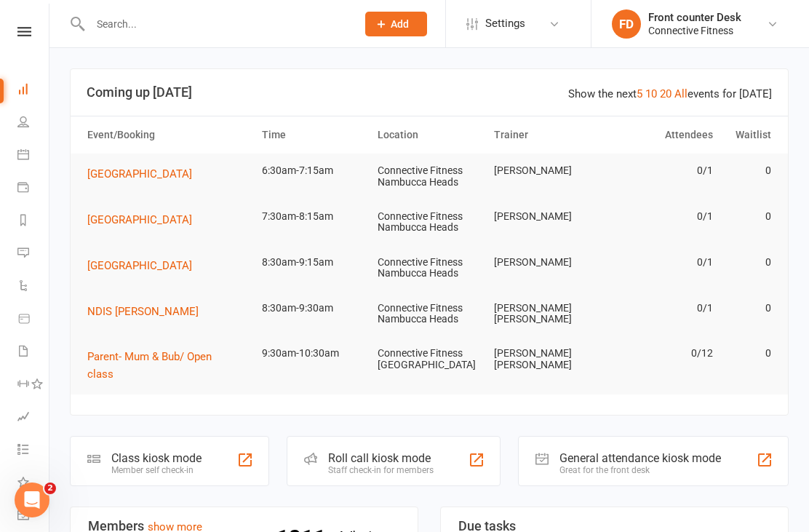
click at [353, 1] on div "Prospect Member Non-attending contact Class / event Appointment Task Bulk messa…" at bounding box center [395, 23] width 99 height 47
click at [686, 94] on link "All" at bounding box center [680, 93] width 13 height 13
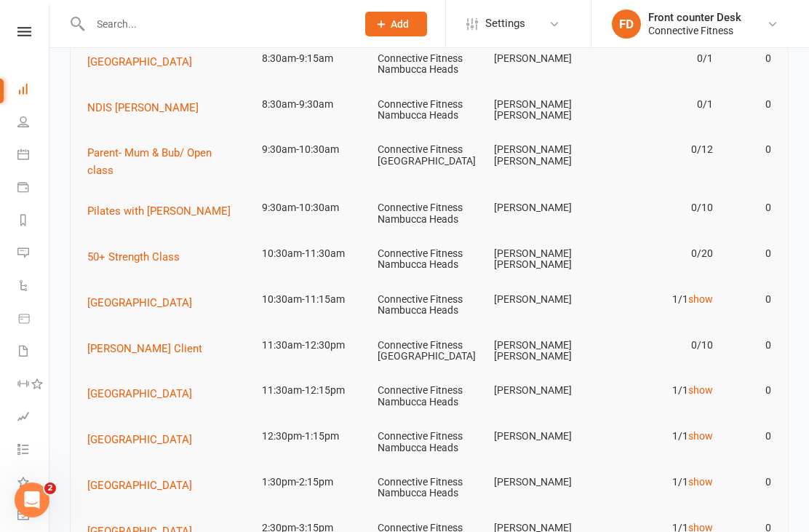
scroll to position [201, 0]
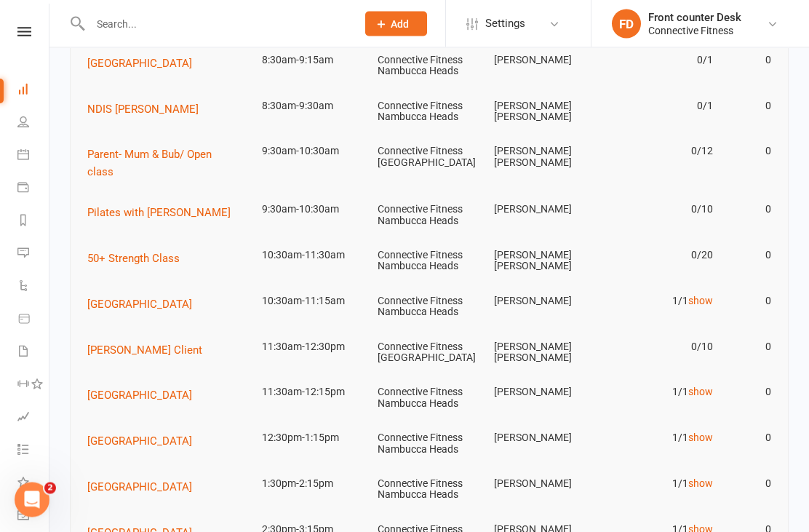
click at [702, 295] on link "show" at bounding box center [700, 301] width 25 height 12
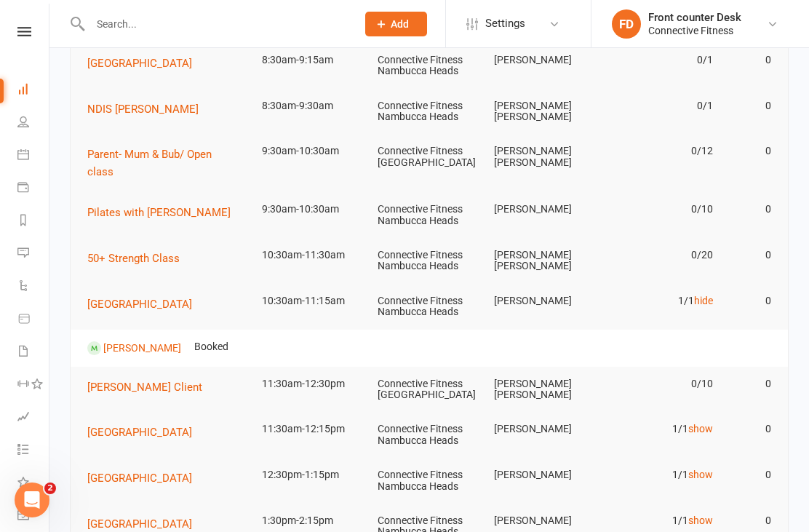
click at [706, 295] on link "hide" at bounding box center [703, 301] width 19 height 12
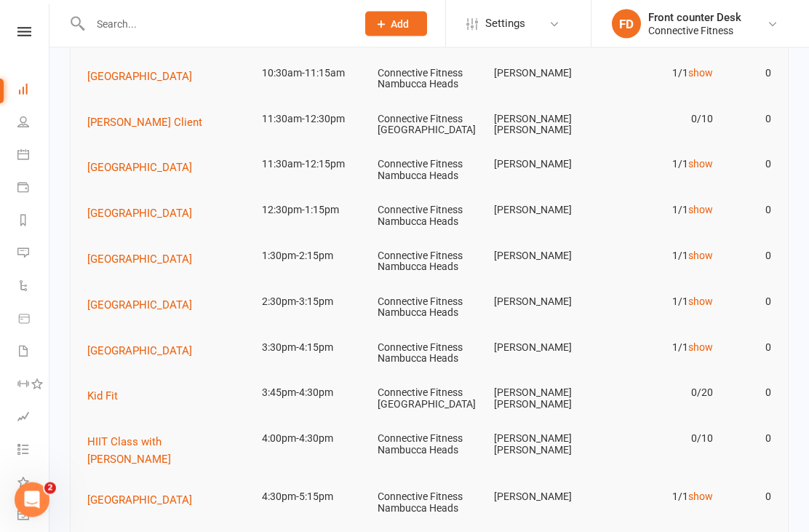
click at [708, 159] on link "show" at bounding box center [700, 165] width 25 height 12
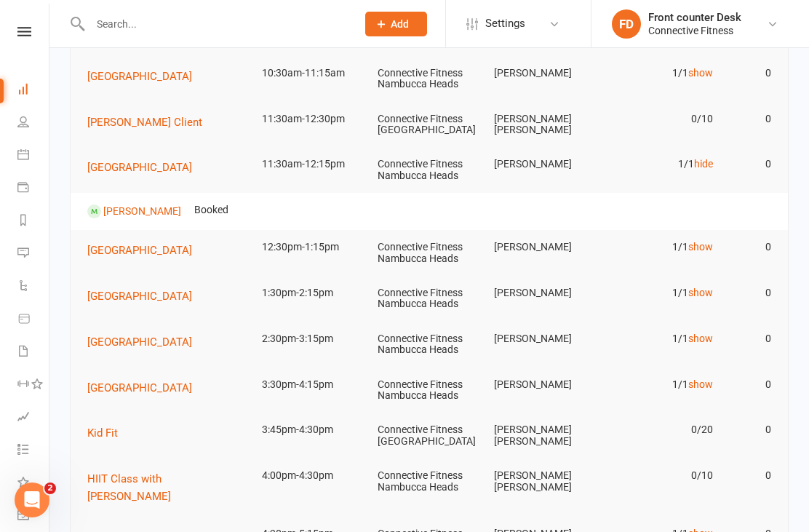
click at [707, 158] on link "hide" at bounding box center [703, 164] width 19 height 12
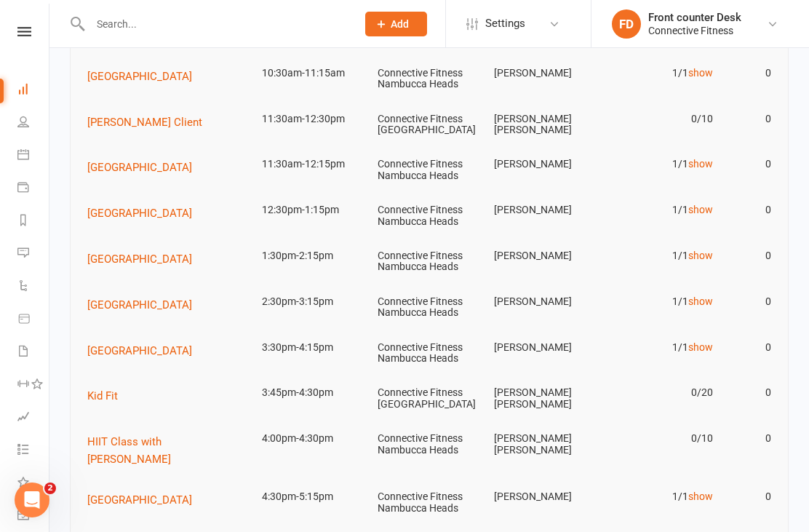
click at [705, 204] on link "show" at bounding box center [700, 210] width 25 height 12
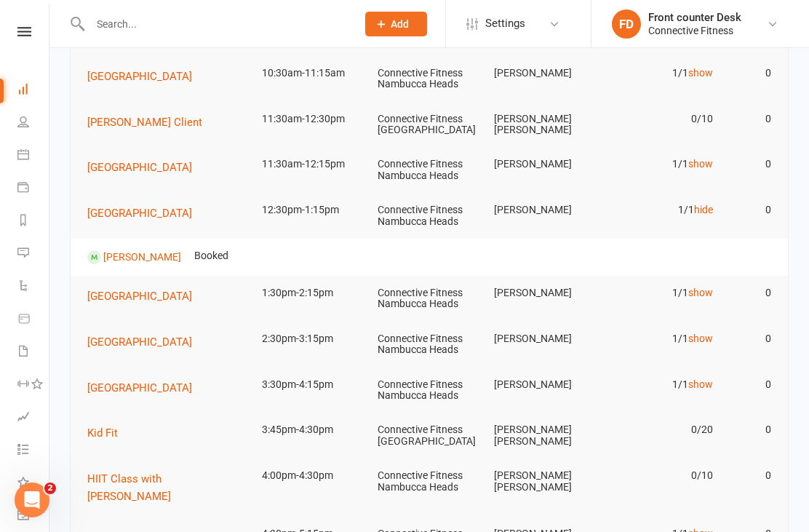
click at [707, 204] on link "hide" at bounding box center [703, 210] width 19 height 12
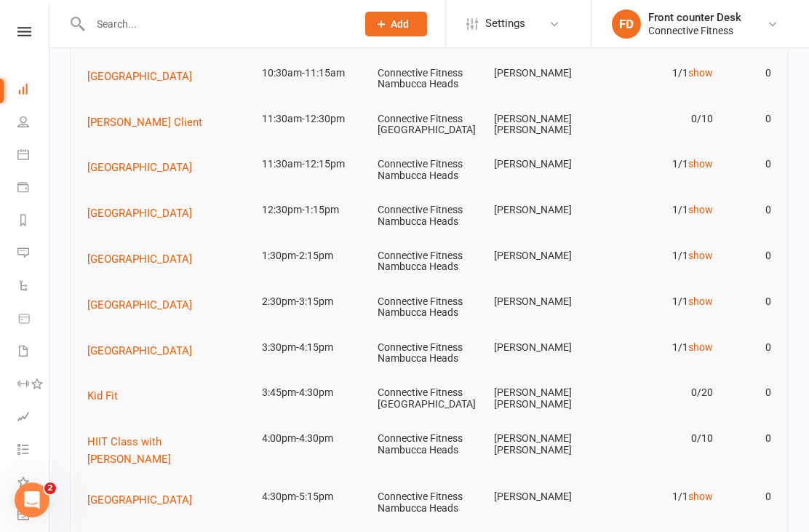
click at [701, 249] on link "show" at bounding box center [700, 255] width 25 height 12
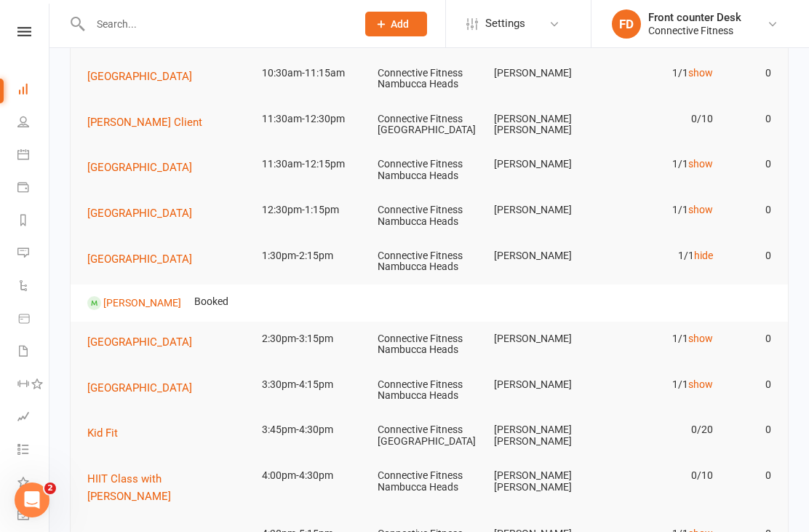
click at [699, 249] on link "hide" at bounding box center [703, 255] width 19 height 12
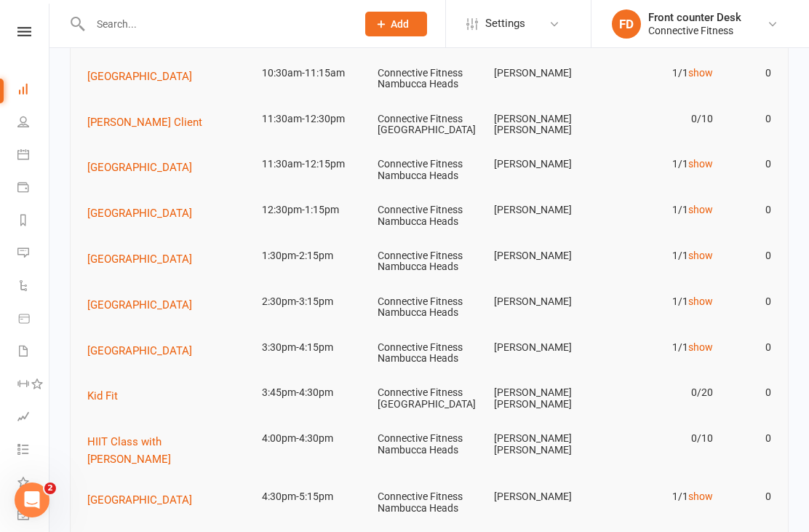
click at [703, 295] on link "show" at bounding box center [700, 301] width 25 height 12
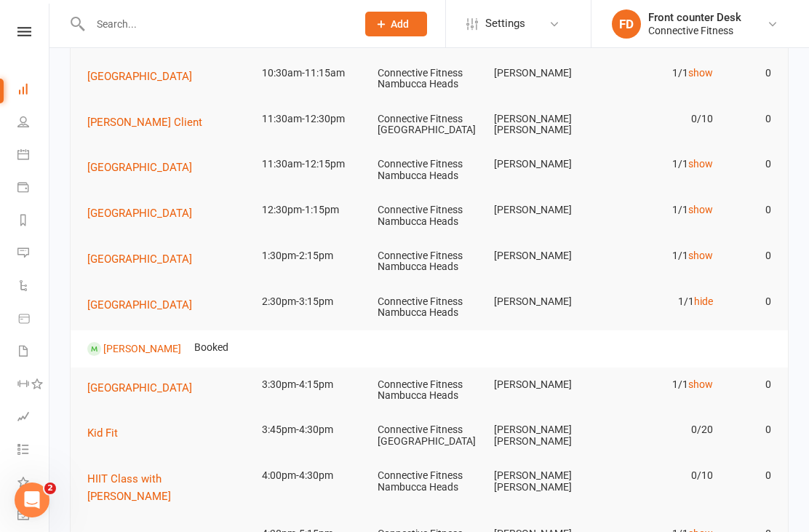
click at [709, 295] on link "hide" at bounding box center [703, 301] width 19 height 12
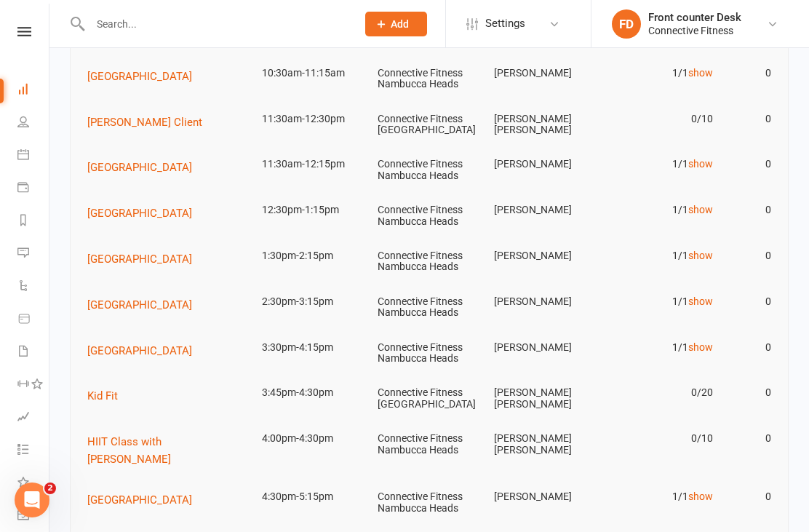
click at [707, 341] on link "show" at bounding box center [700, 347] width 25 height 12
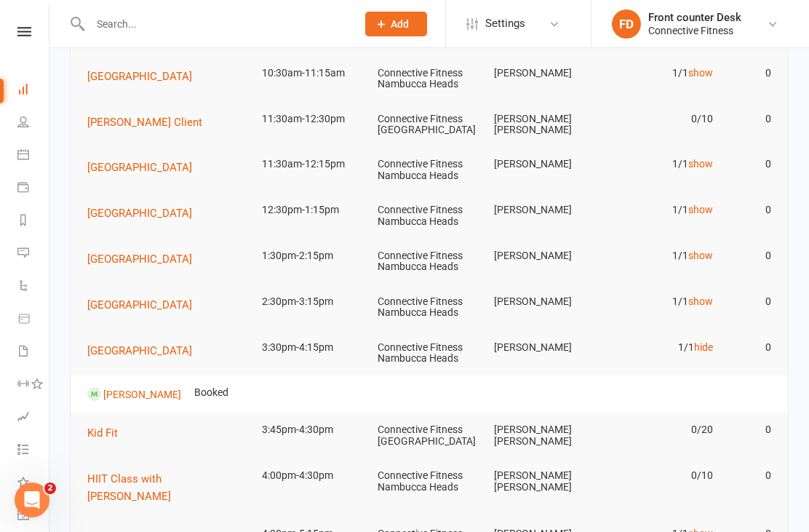
click at [707, 341] on link "hide" at bounding box center [703, 347] width 19 height 12
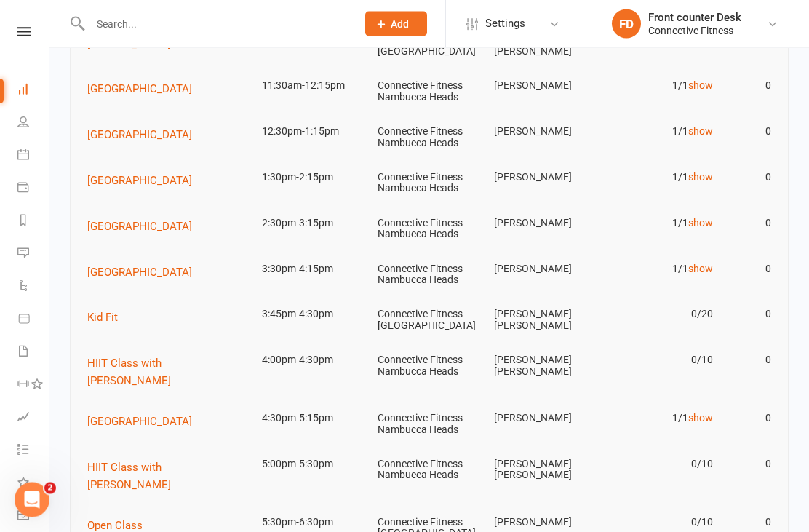
click at [712, 412] on link "show" at bounding box center [700, 418] width 25 height 12
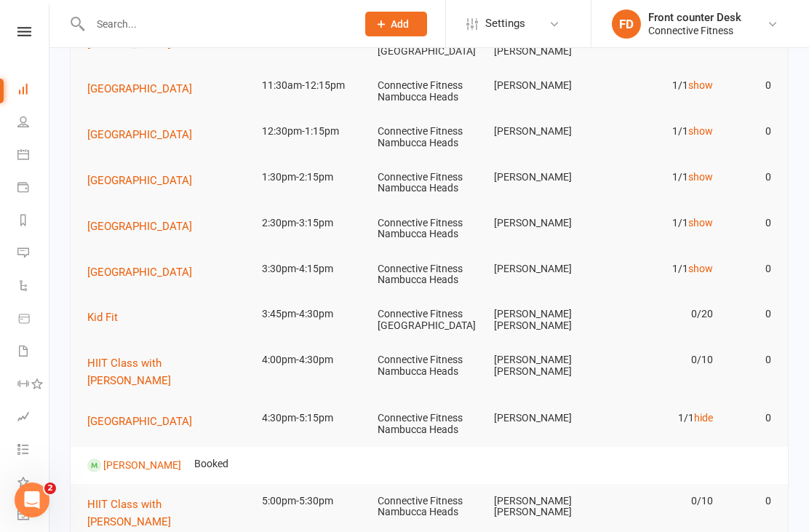
click at [708, 412] on link "hide" at bounding box center [703, 418] width 19 height 12
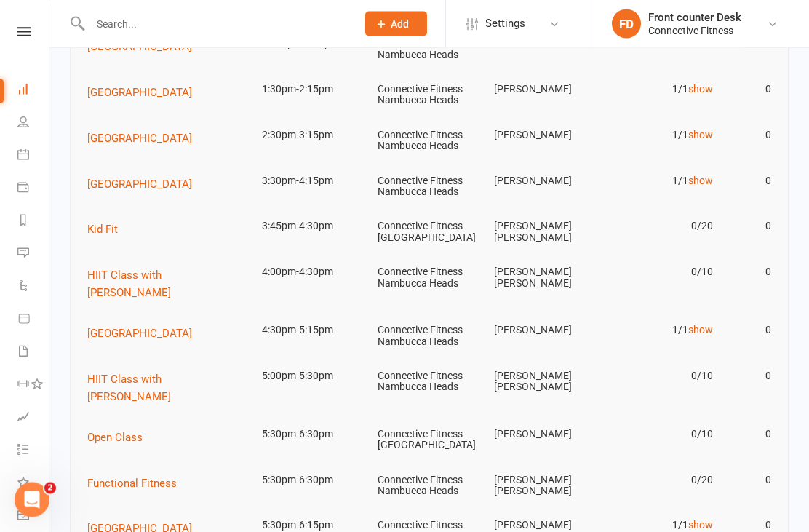
scroll to position [596, 0]
click at [708, 518] on link "show" at bounding box center [700, 524] width 25 height 12
click at [713, 518] on link "hide" at bounding box center [703, 524] width 19 height 12
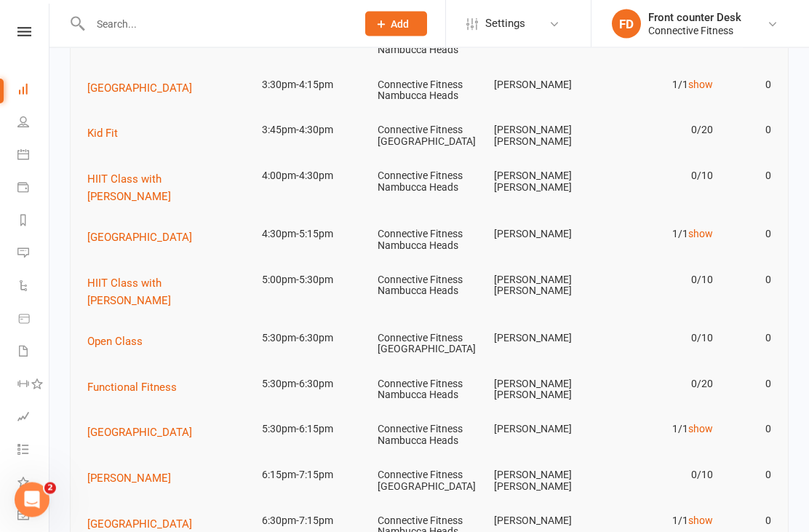
click at [705, 515] on link "show" at bounding box center [700, 521] width 25 height 12
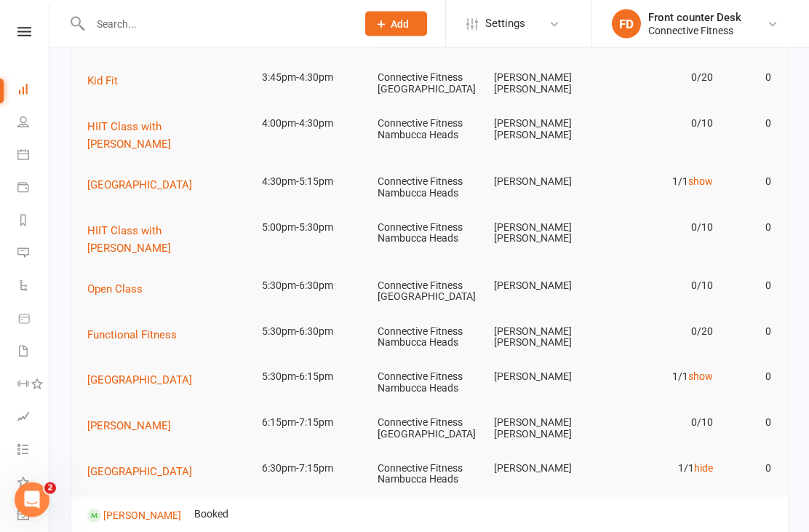
click at [707, 463] on link "hide" at bounding box center [703, 469] width 19 height 12
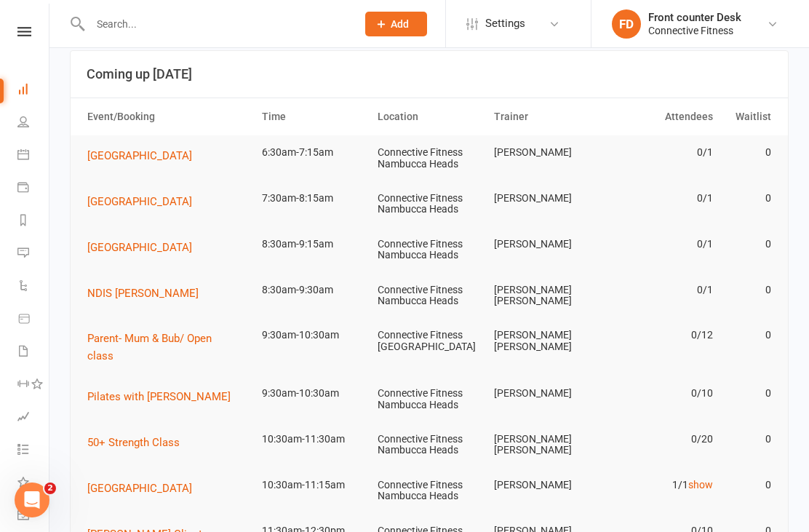
scroll to position [0, 0]
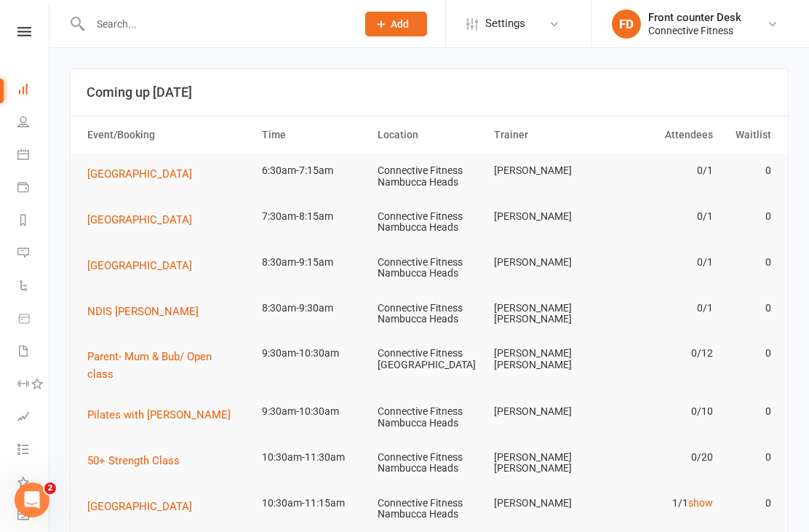
click at [17, 172] on link "Calendar" at bounding box center [33, 156] width 33 height 33
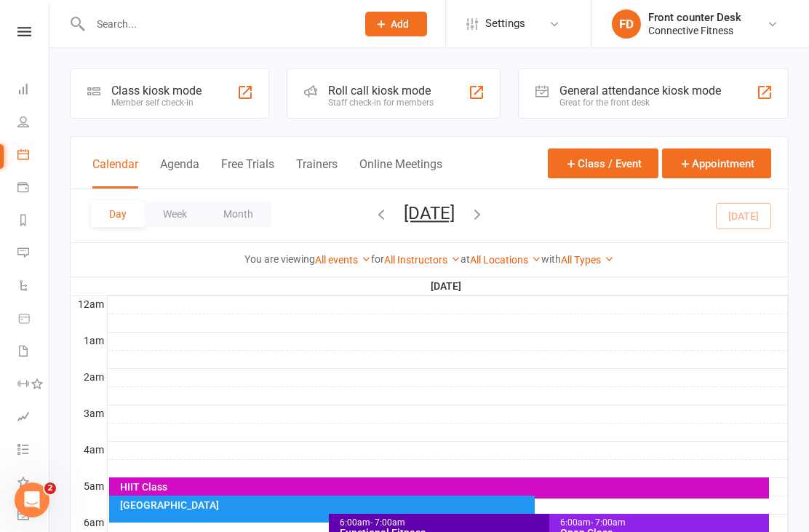
click at [485, 217] on icon "button" at bounding box center [477, 214] width 16 height 16
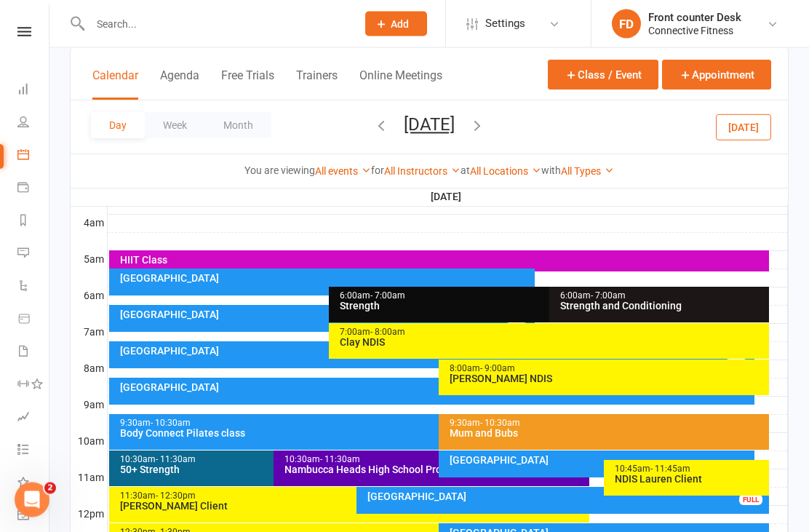
scroll to position [265, 0]
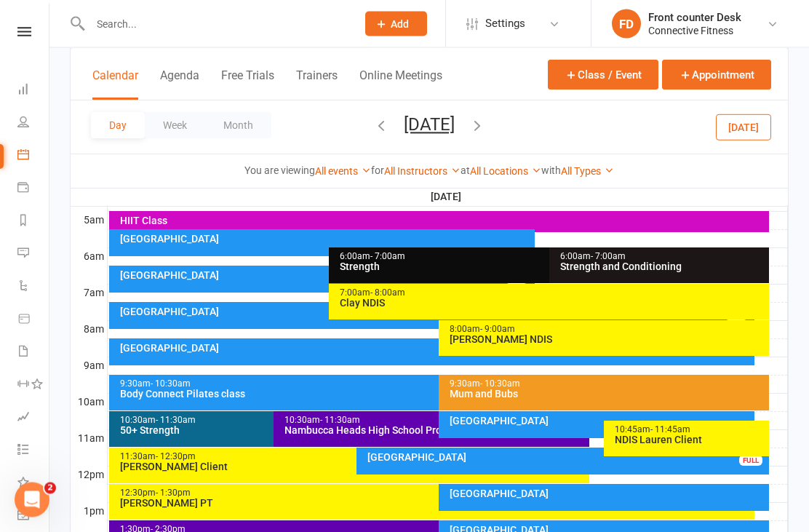
click at [215, 361] on div "[GEOGRAPHIC_DATA]" at bounding box center [432, 352] width 646 height 27
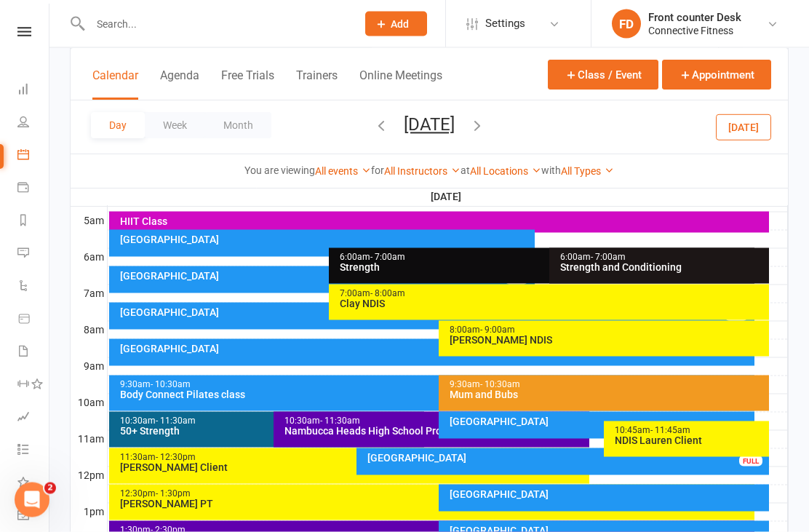
scroll to position [266, 0]
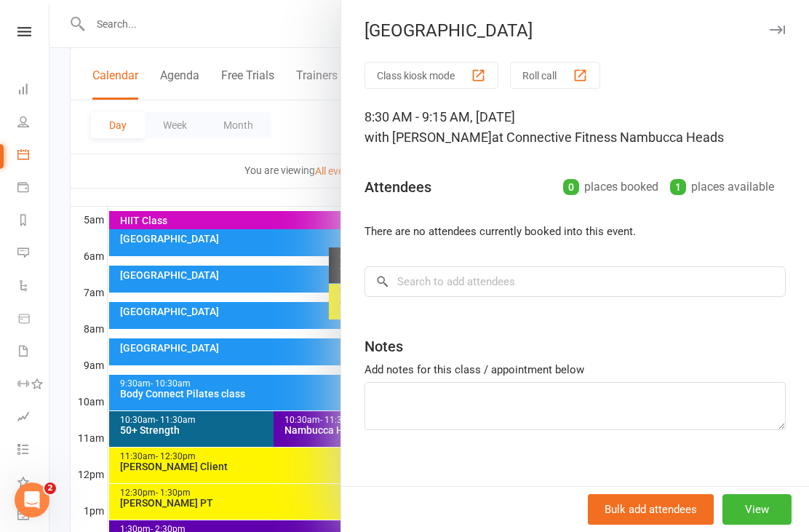
click at [191, 309] on div at bounding box center [428, 266] width 759 height 532
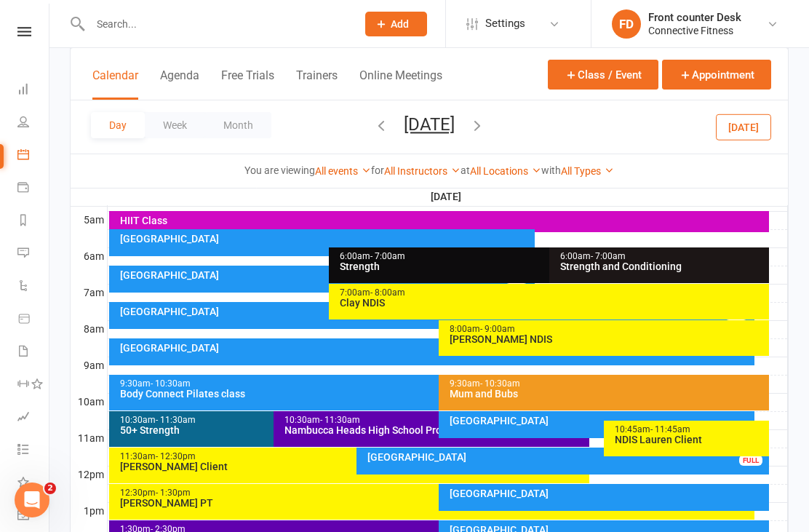
click at [200, 312] on div "[GEOGRAPHIC_DATA]" at bounding box center [435, 311] width 633 height 10
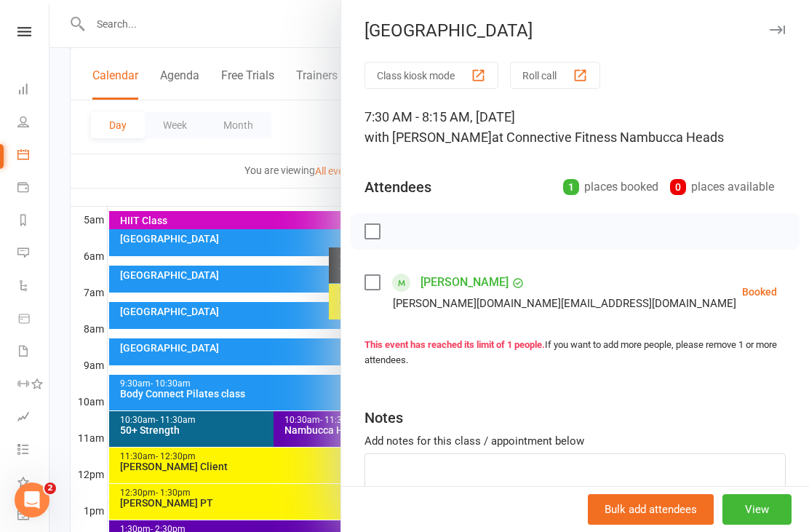
click at [228, 315] on div at bounding box center [428, 266] width 759 height 532
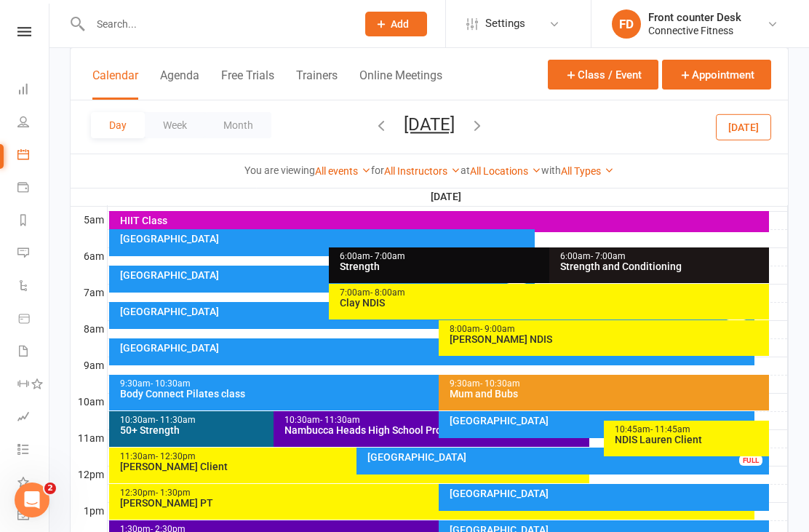
click at [223, 356] on div "[GEOGRAPHIC_DATA]" at bounding box center [432, 351] width 646 height 27
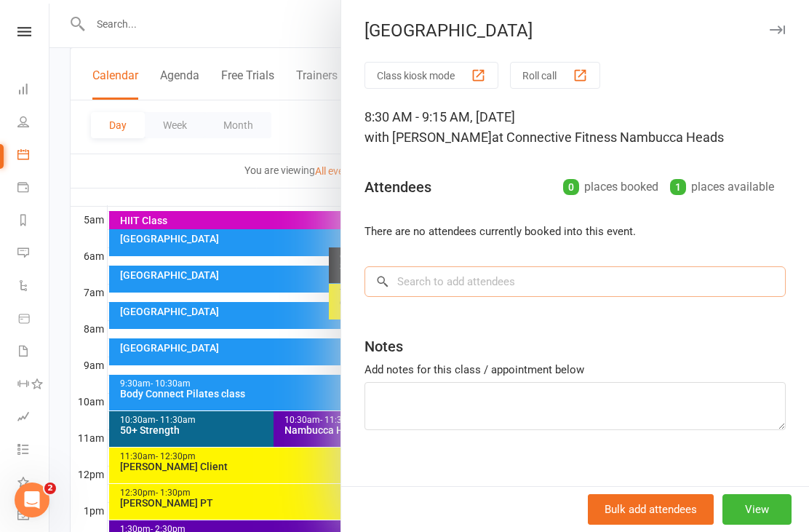
click at [438, 285] on input "search" at bounding box center [574, 281] width 421 height 31
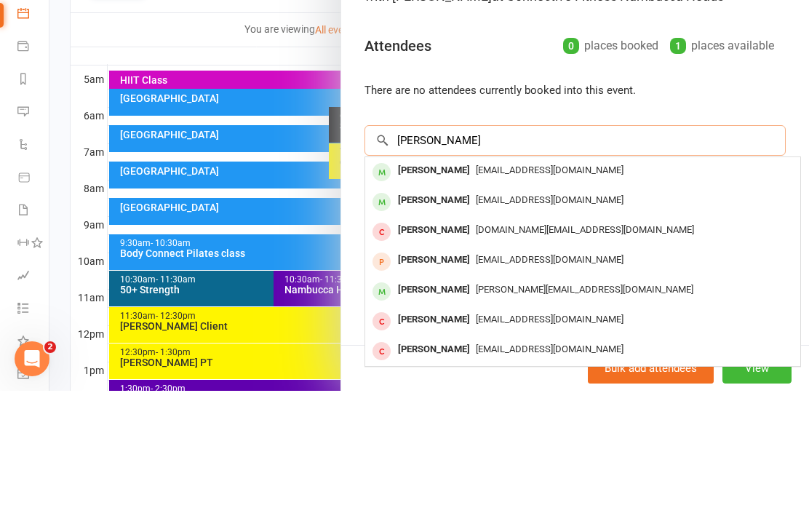
type input "Noah"
click at [460, 331] on div "[PERSON_NAME]" at bounding box center [434, 341] width 84 height 21
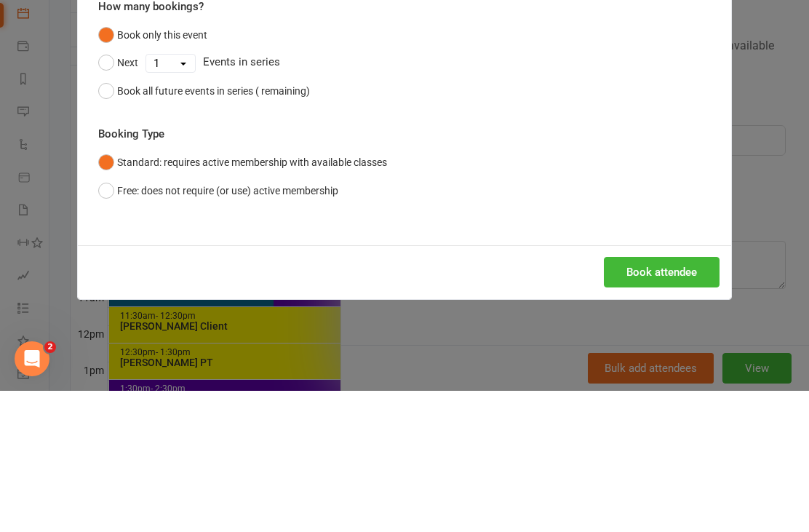
scroll to position [407, 0]
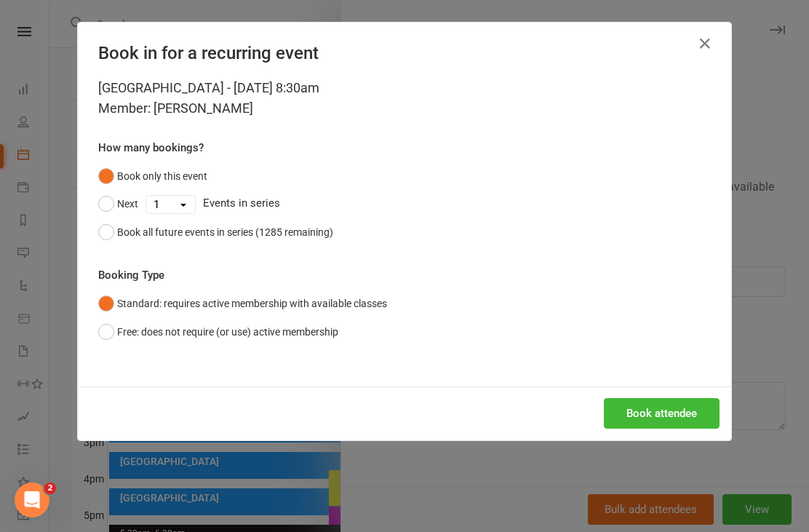
click at [670, 409] on button "Book attendee" at bounding box center [662, 413] width 116 height 31
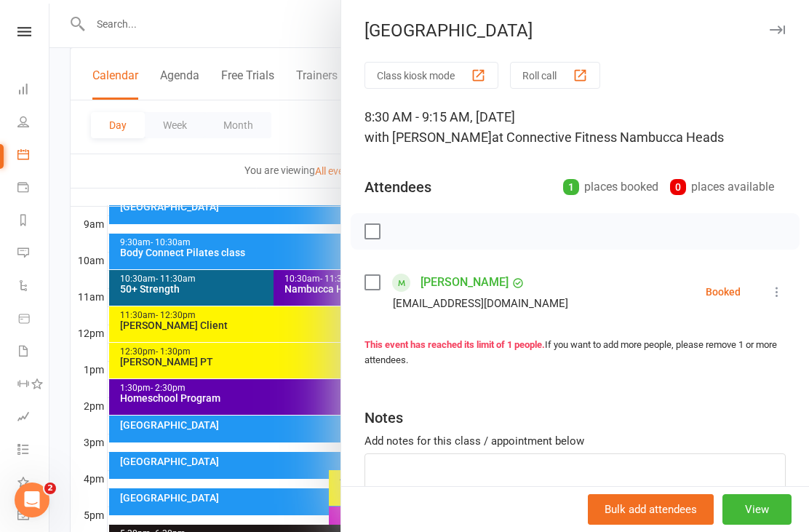
click at [221, 186] on div at bounding box center [428, 266] width 759 height 532
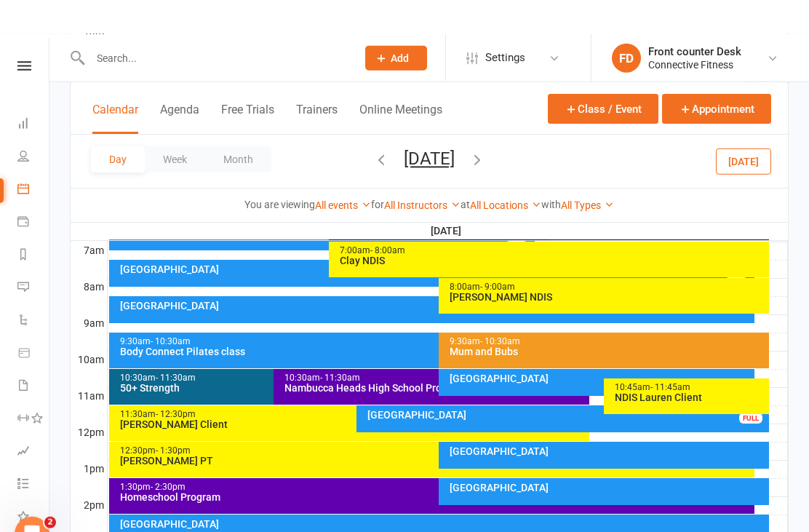
scroll to position [0, 0]
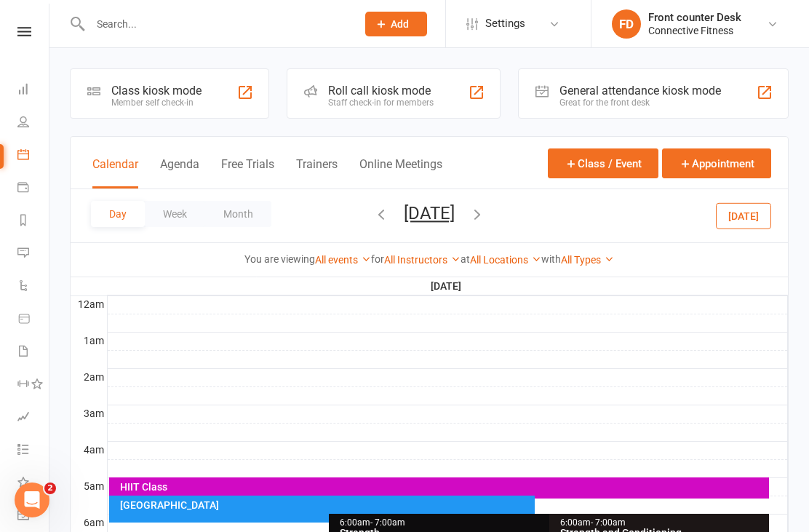
click at [11, 95] on li "Dashboard" at bounding box center [24, 90] width 49 height 33
click at [44, 94] on link "Dashboard" at bounding box center [33, 90] width 33 height 33
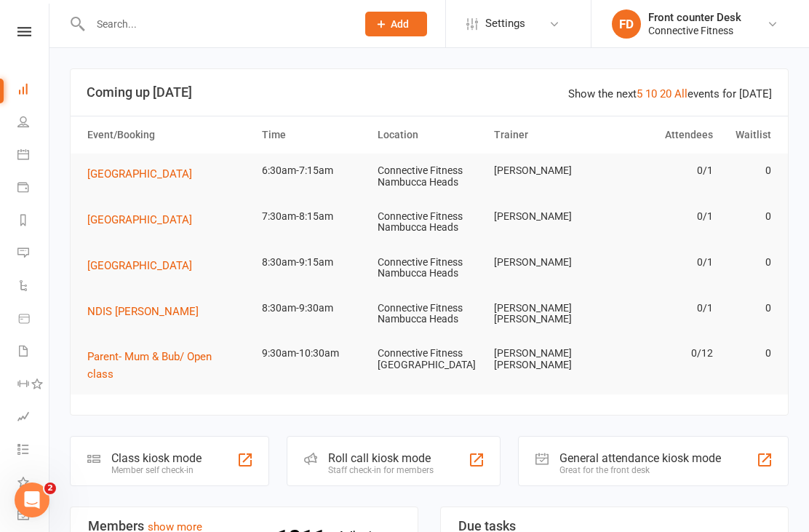
click at [716, 169] on td "0/1" at bounding box center [661, 170] width 116 height 34
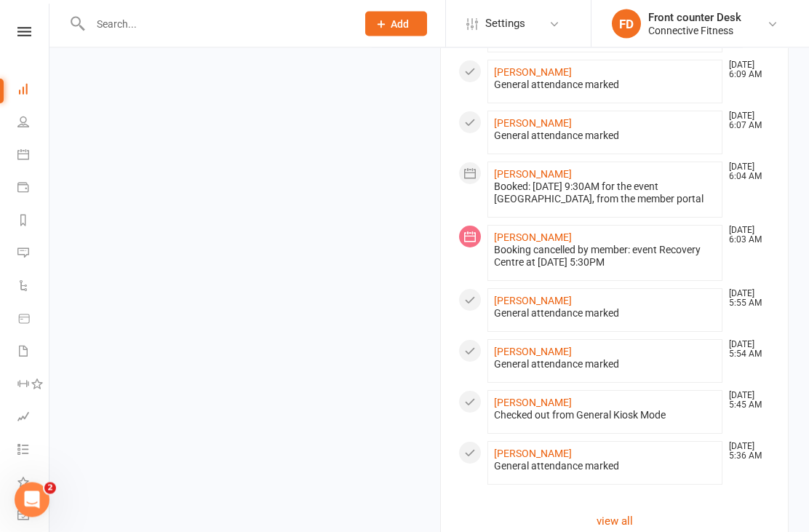
scroll to position [1318, 0]
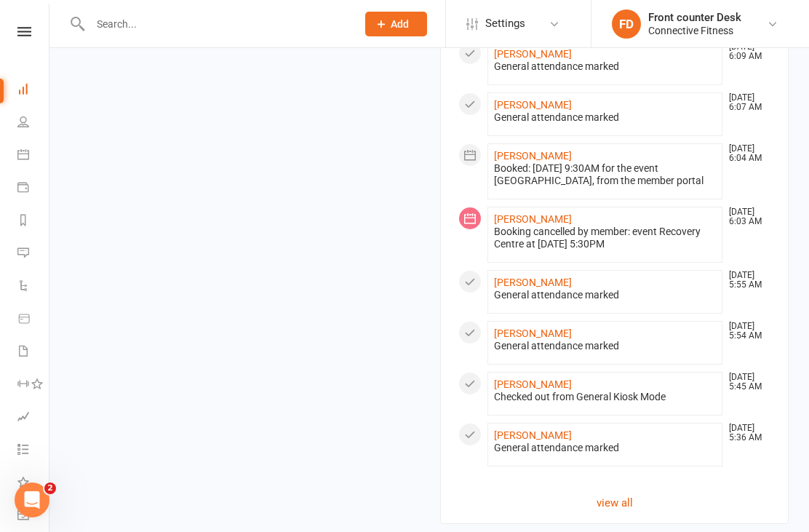
click at [535, 150] on link "[PERSON_NAME]" at bounding box center [533, 156] width 78 height 12
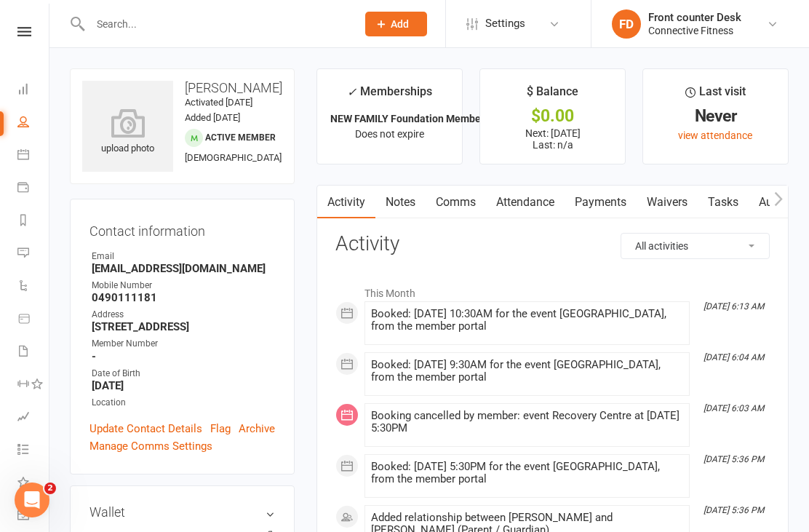
click at [27, 103] on link "Dashboard" at bounding box center [33, 90] width 33 height 33
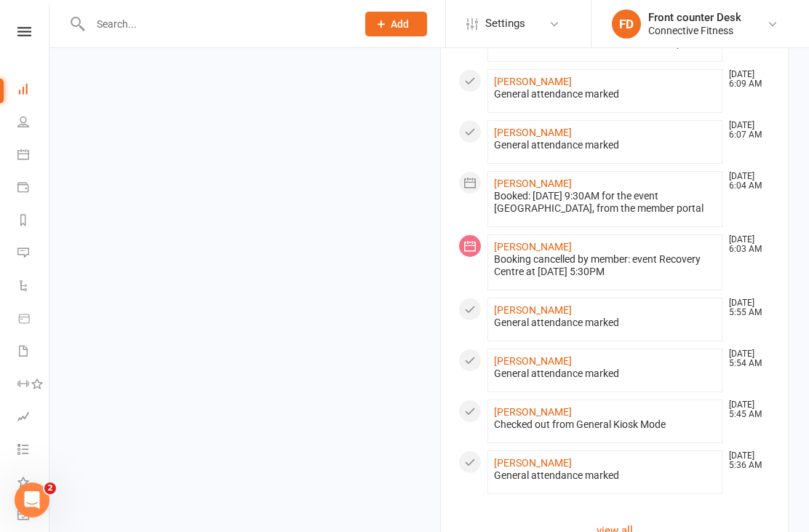
scroll to position [1272, 0]
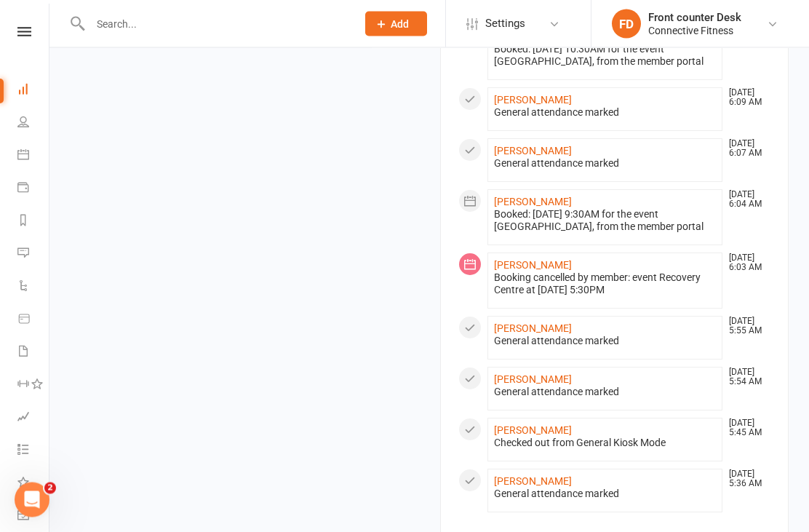
click at [542, 95] on link "[PERSON_NAME]" at bounding box center [533, 101] width 78 height 12
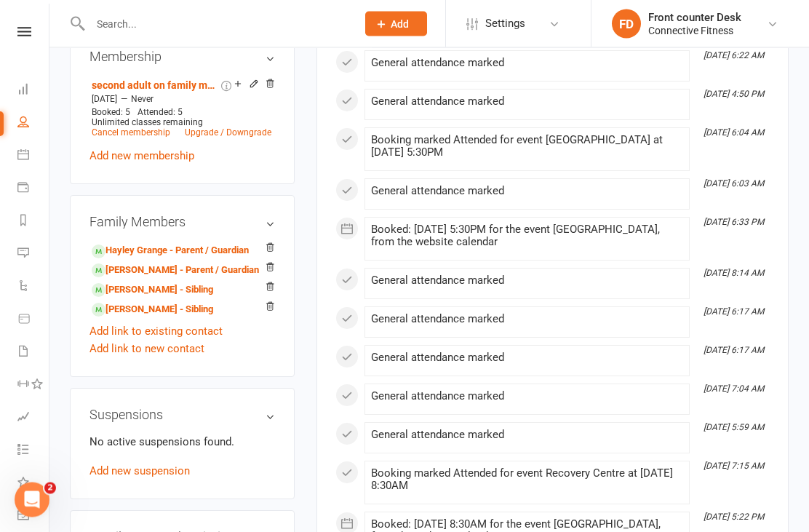
scroll to position [582, 0]
click at [31, 91] on link "Dashboard" at bounding box center [33, 90] width 33 height 33
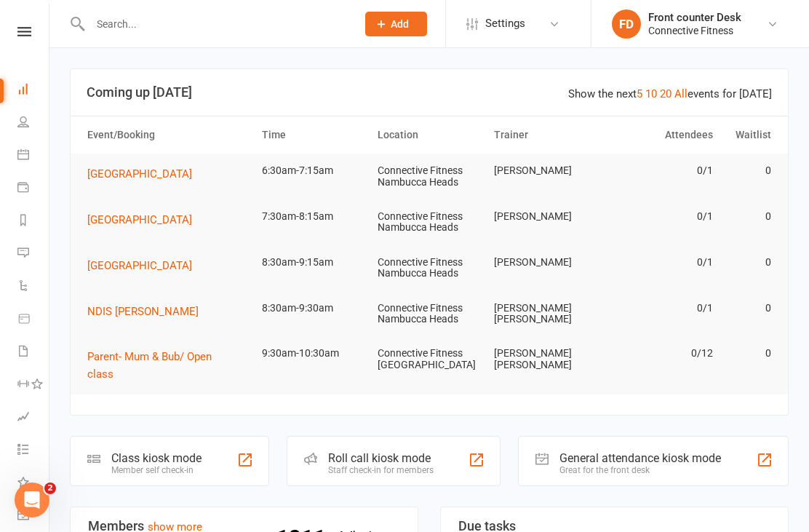
click at [28, 122] on icon at bounding box center [23, 122] width 12 height 12
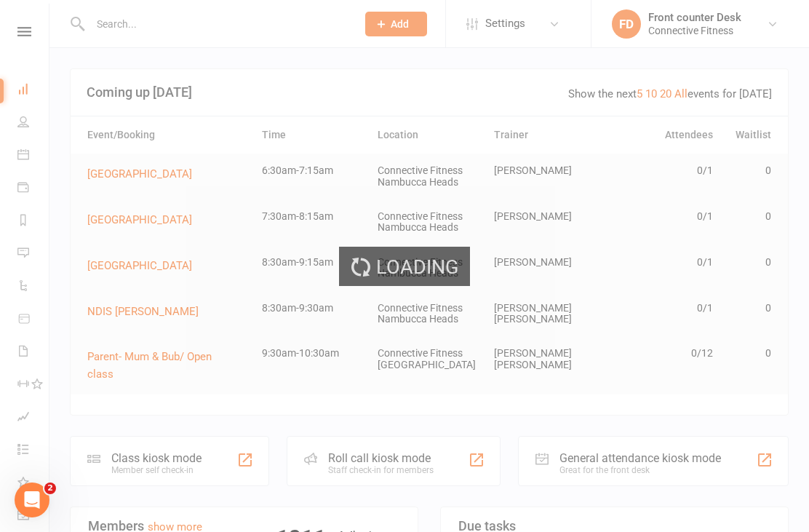
select select "100"
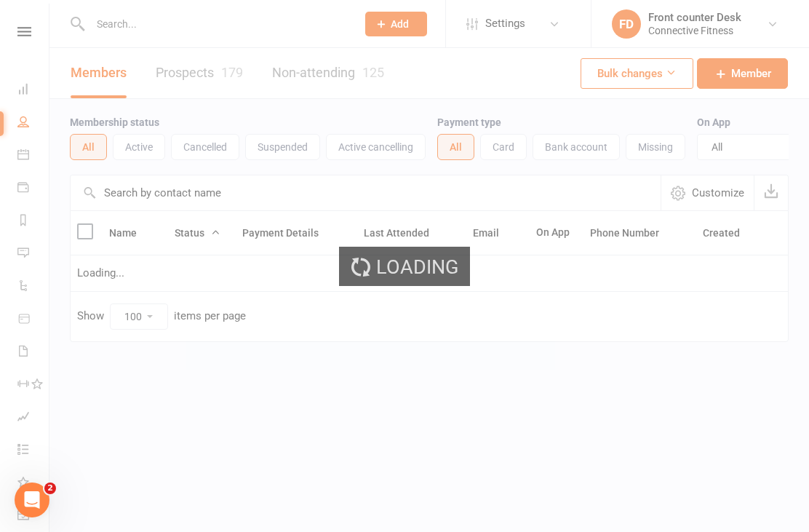
click at [144, 28] on input "text" at bounding box center [216, 24] width 260 height 20
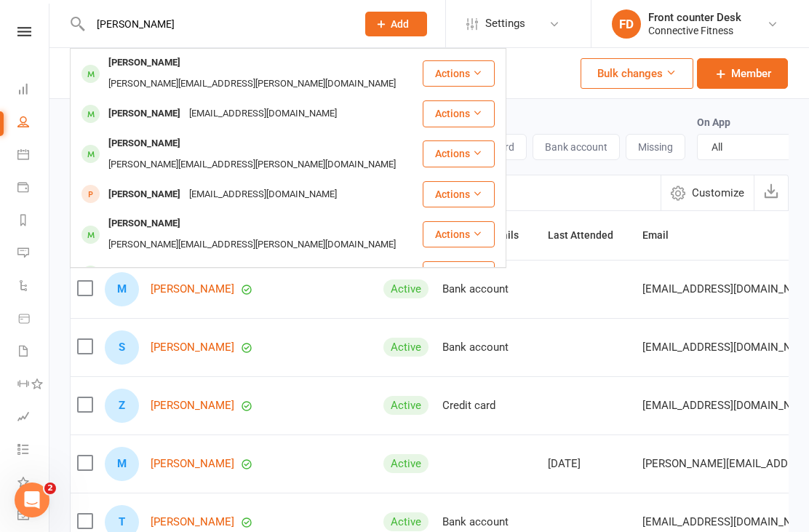
type input "Sheridan"
click at [172, 103] on div "Sheridan Briggs" at bounding box center [144, 113] width 81 height 21
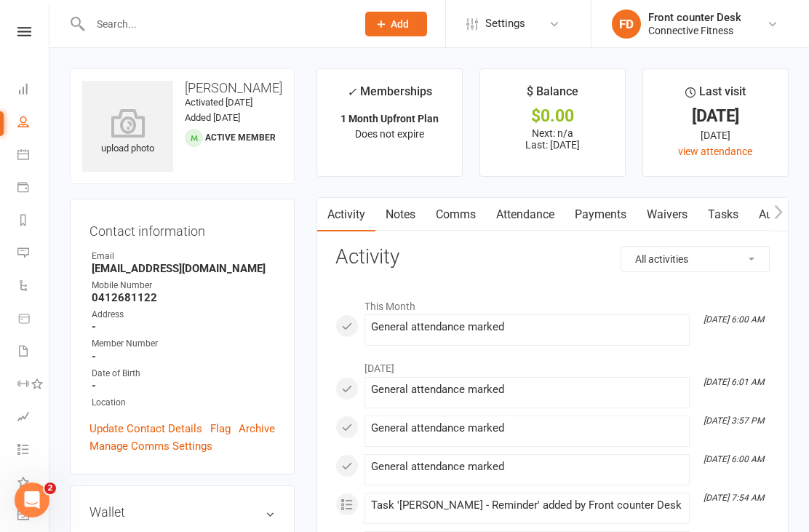
click at [25, 103] on link "Dashboard" at bounding box center [33, 90] width 33 height 33
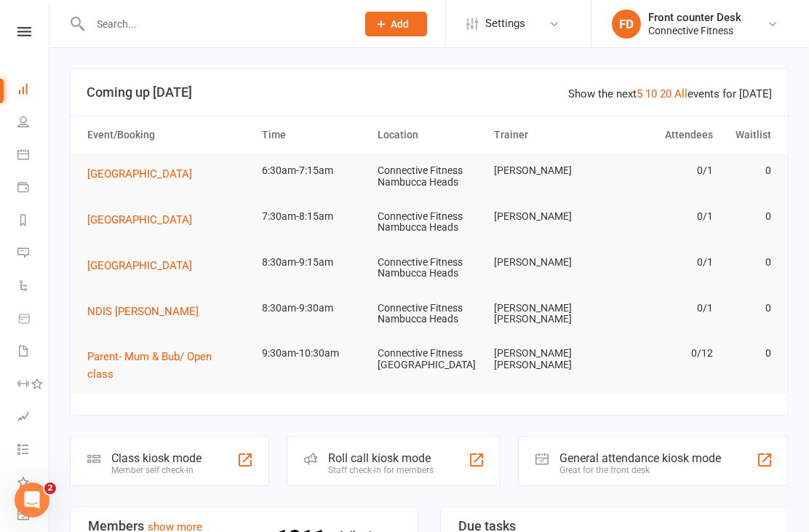
click at [31, 156] on link "Calendar" at bounding box center [33, 156] width 33 height 33
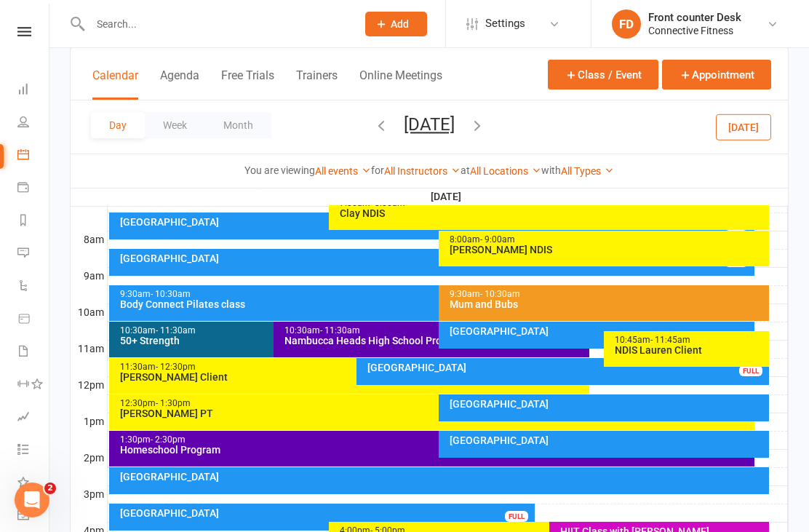
scroll to position [352, 0]
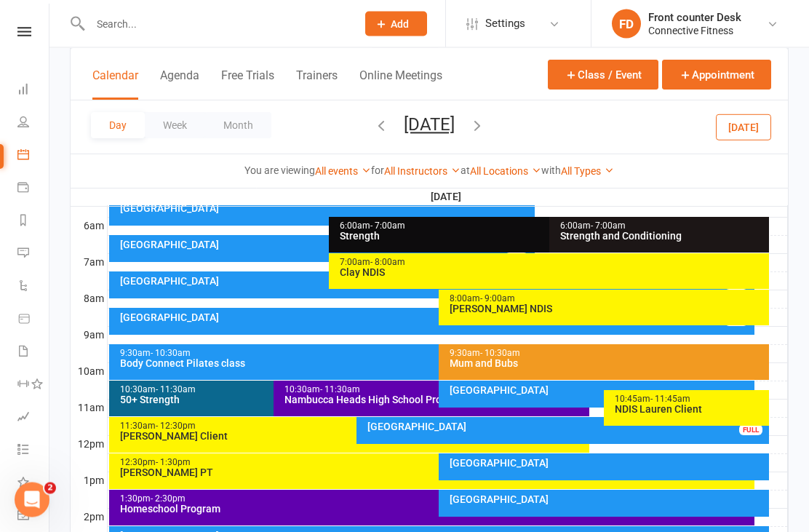
click at [239, 385] on div "10:30am - 11:30am" at bounding box center [270, 389] width 303 height 9
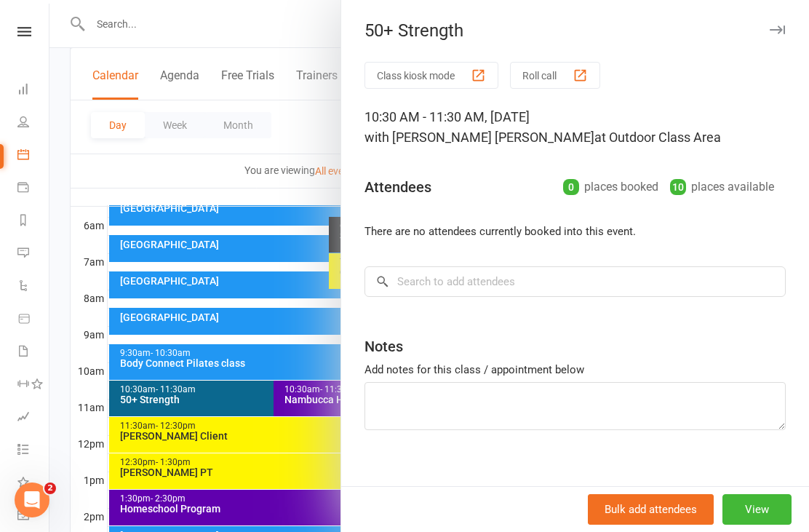
click at [248, 314] on div at bounding box center [428, 266] width 759 height 532
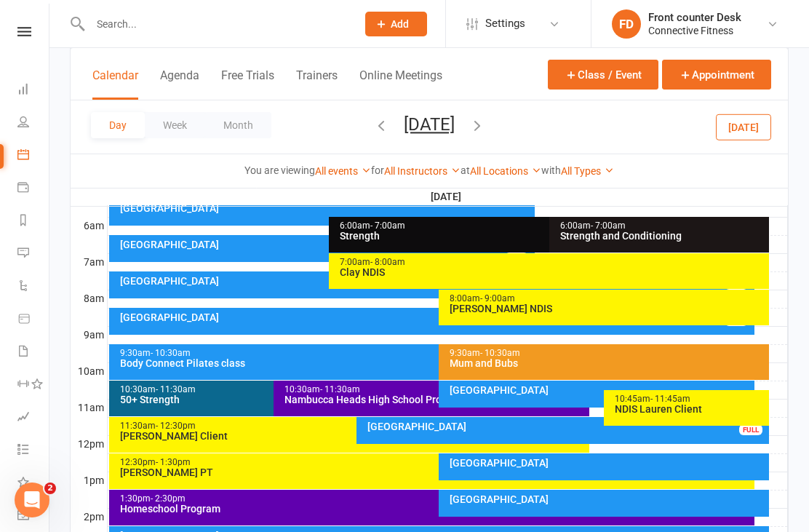
click at [268, 323] on div "Recovery Centre FULL" at bounding box center [432, 321] width 646 height 27
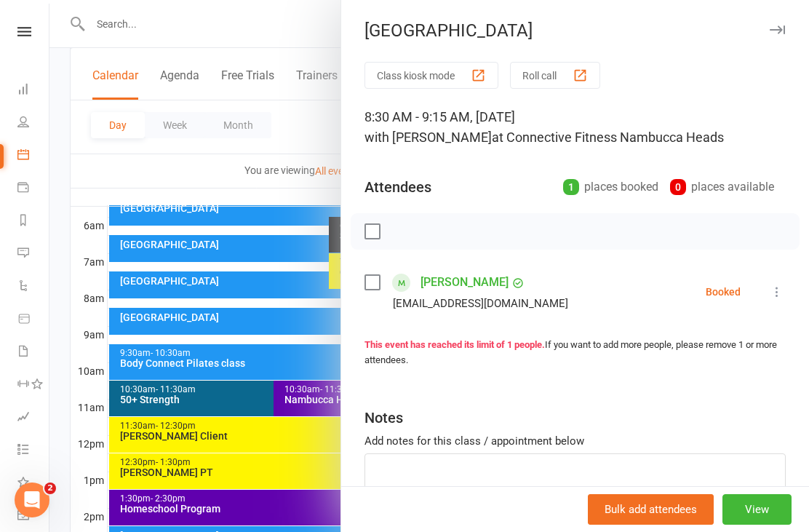
click at [65, 339] on div at bounding box center [428, 266] width 759 height 532
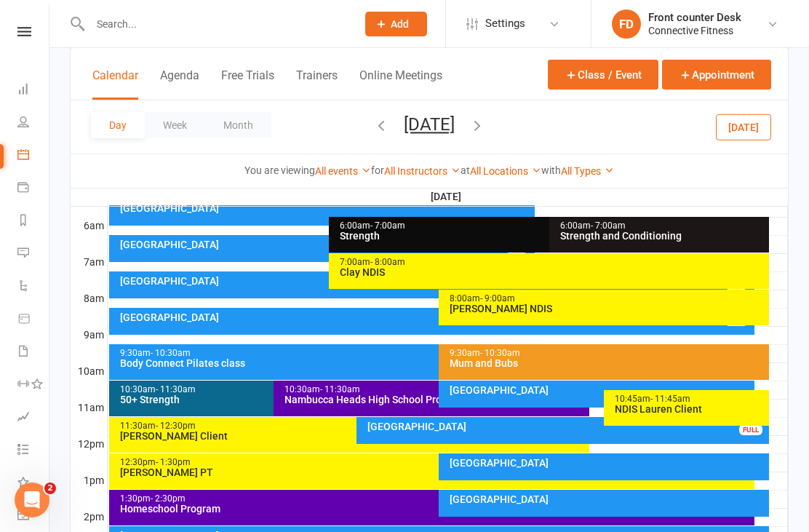
click at [373, 124] on icon "button" at bounding box center [381, 125] width 16 height 16
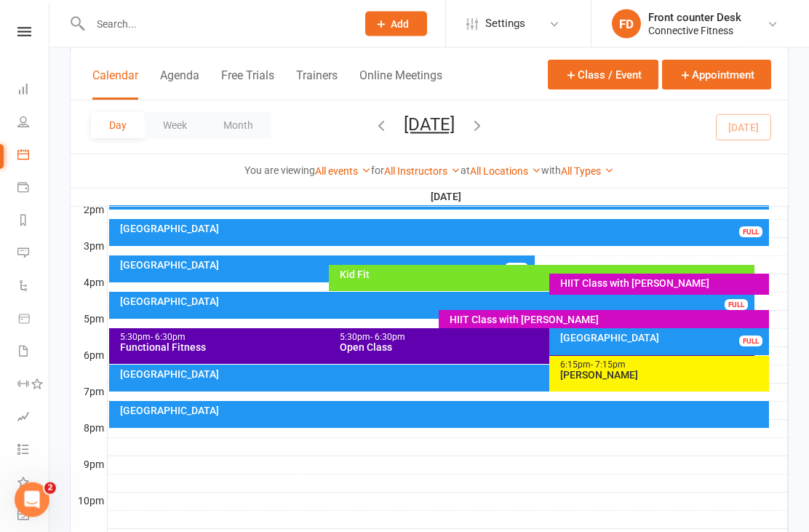
scroll to position [601, 0]
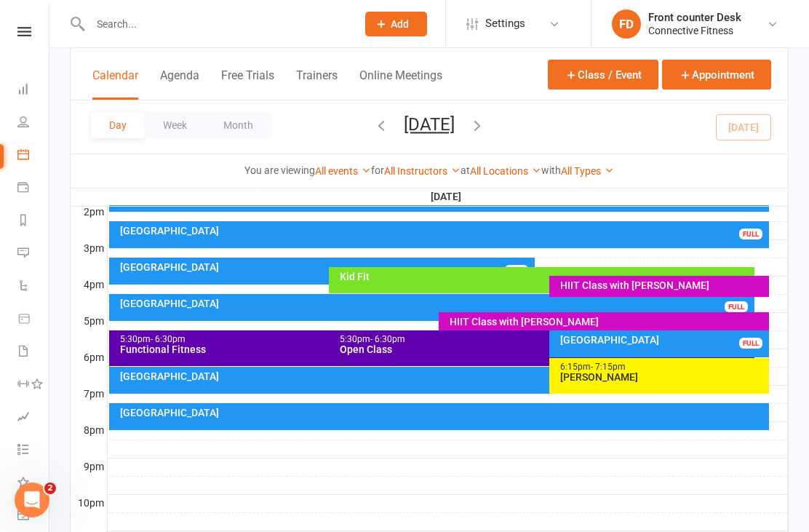
click at [678, 489] on div at bounding box center [448, 484] width 680 height 17
click at [486, 404] on div "[GEOGRAPHIC_DATA]" at bounding box center [439, 416] width 660 height 27
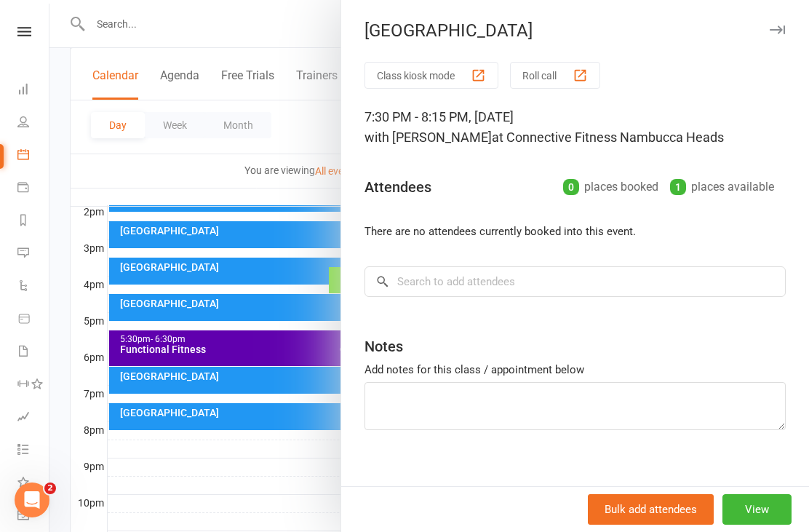
click at [337, 470] on div at bounding box center [428, 266] width 759 height 532
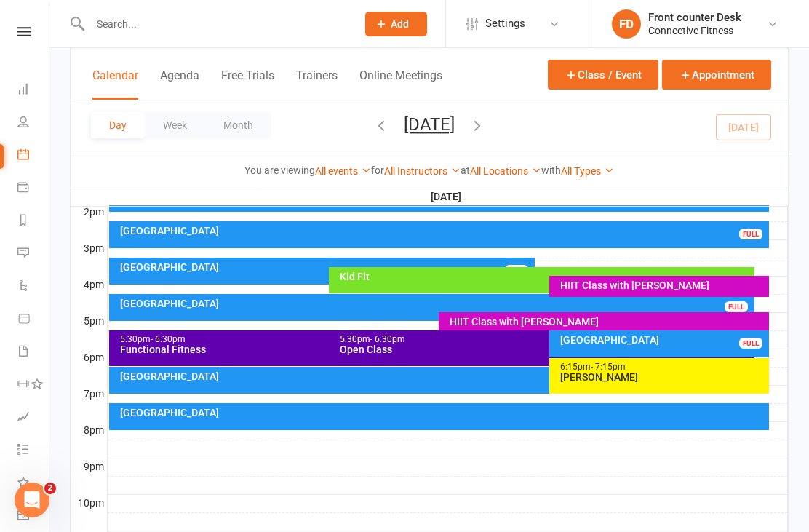
click at [276, 496] on div at bounding box center [448, 502] width 680 height 17
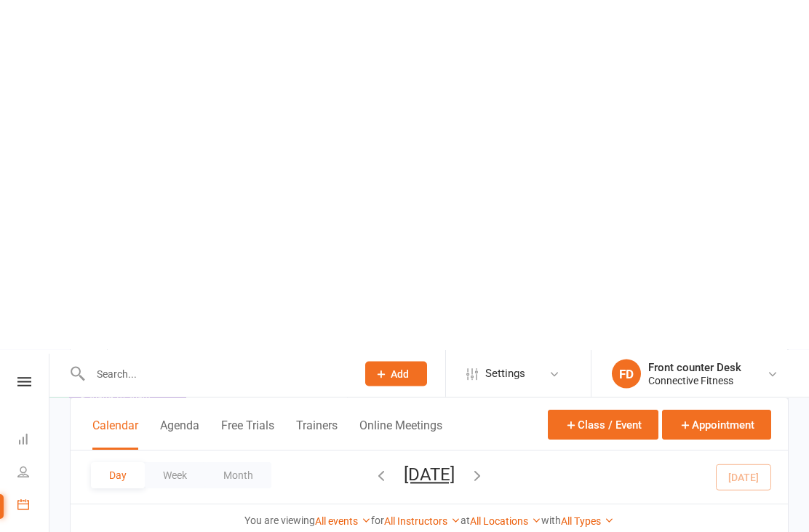
scroll to position [0, 0]
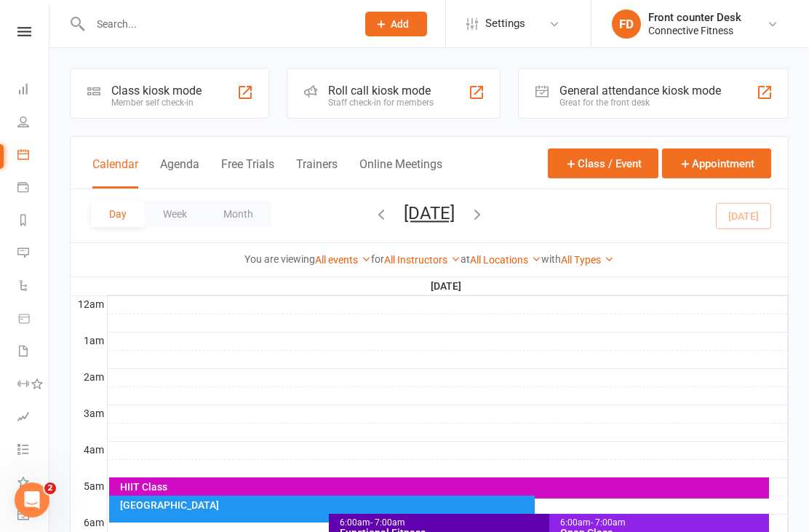
click at [17, 101] on link "Dashboard" at bounding box center [33, 90] width 33 height 33
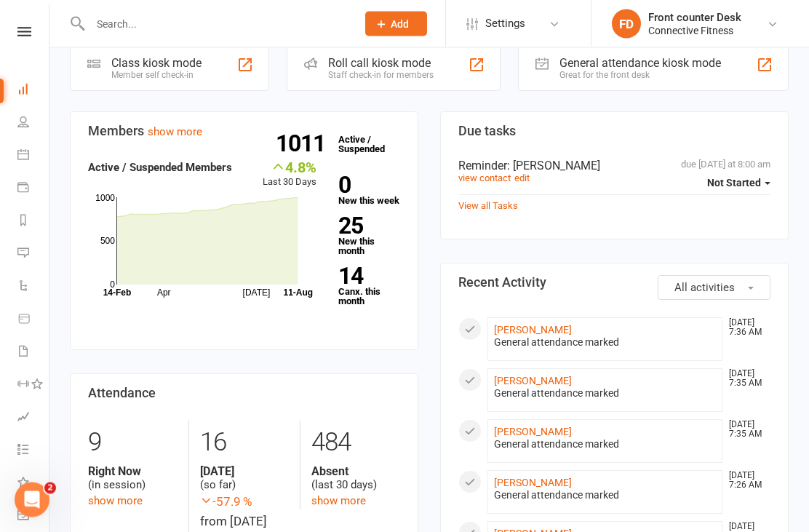
scroll to position [399, 0]
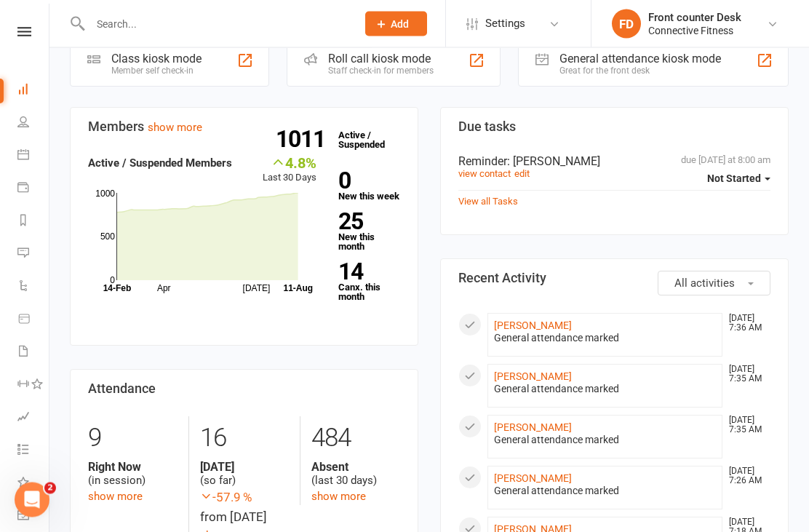
click at [545, 422] on link "[PERSON_NAME]" at bounding box center [533, 428] width 78 height 12
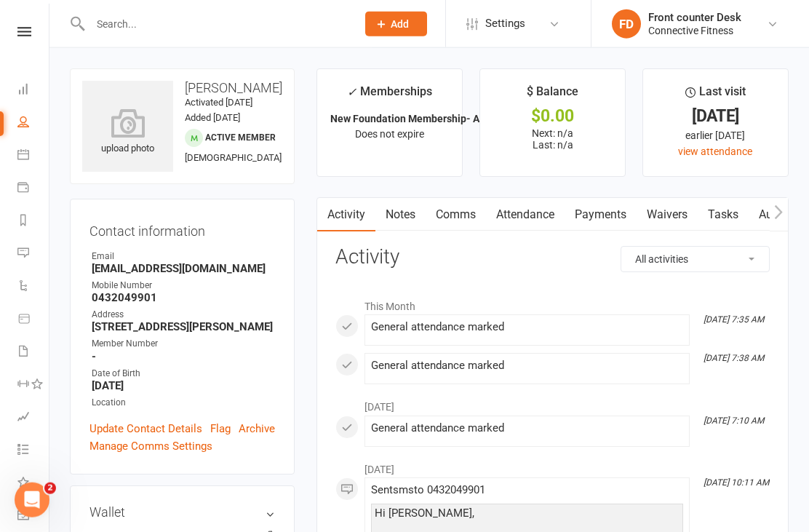
scroll to position [35, 0]
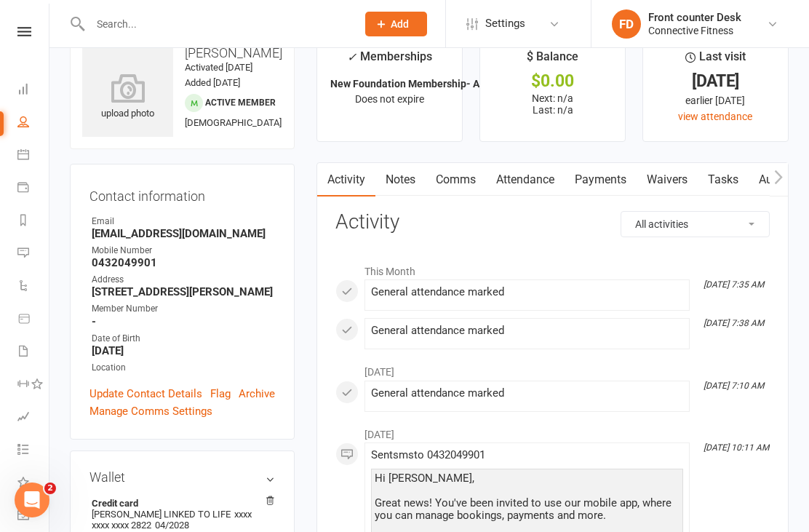
click at [36, 84] on link "Dashboard" at bounding box center [33, 90] width 33 height 33
